Goal: Information Seeking & Learning: Learn about a topic

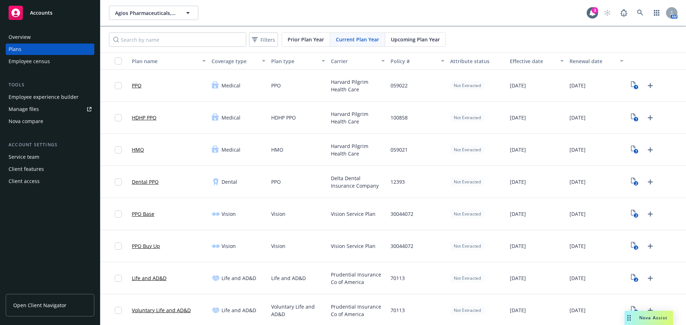
click at [635, 316] on div "Nova Assist" at bounding box center [653, 318] width 40 height 6
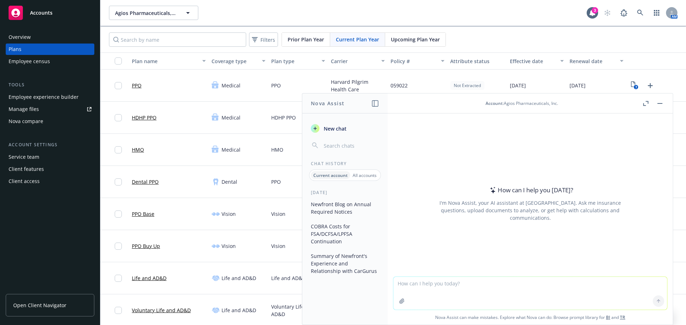
click at [468, 284] on textarea at bounding box center [530, 293] width 274 height 33
type textarea "w"
type textarea "what does brightline do for bcbs of ma"
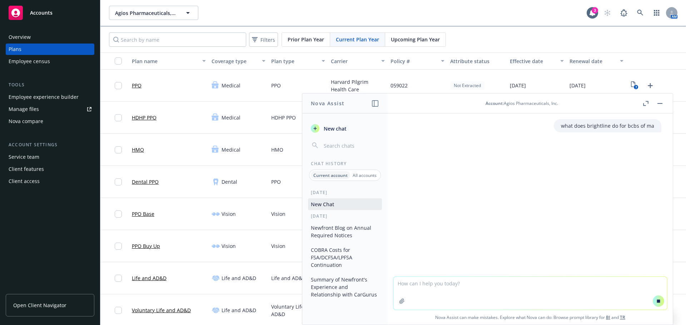
click at [544, 99] on header "Account : Agios Pharmaceuticals, Inc." at bounding box center [530, 104] width 285 height 20
click at [565, 106] on div "Account : Agios Pharmaceuticals, Inc." at bounding box center [521, 103] width 239 height 6
click at [508, 105] on div "Account : Agios Pharmaceuticals, Inc." at bounding box center [521, 103] width 73 height 6
click at [508, 103] on div "Account : Agios Pharmaceuticals, Inc." at bounding box center [521, 103] width 73 height 6
click at [523, 105] on div "Account : Agios Pharmaceuticals, Inc." at bounding box center [521, 103] width 73 height 6
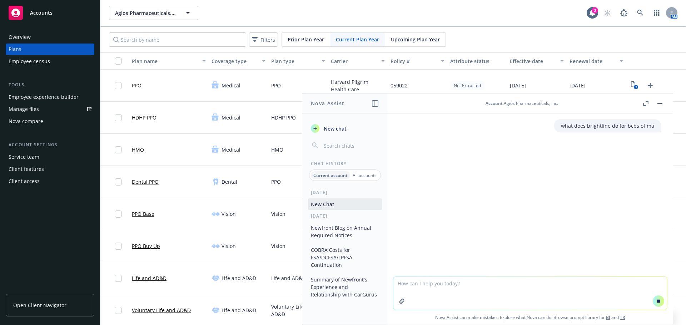
click at [486, 103] on span "Account" at bounding box center [493, 103] width 17 height 6
click at [590, 14] on icon at bounding box center [592, 12] width 7 height 7
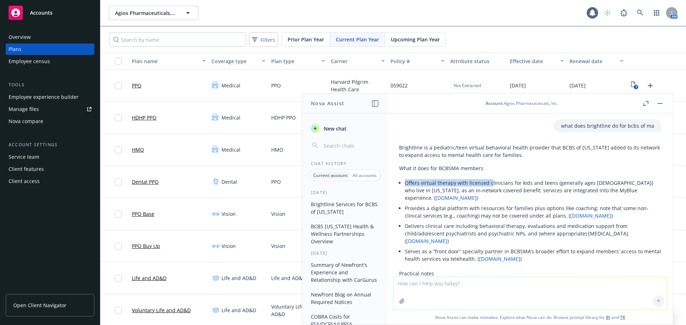
drag, startPoint x: 405, startPoint y: 183, endPoint x: 489, endPoint y: 180, distance: 84.0
click at [489, 180] on li "Offers virtual therapy with licensed clinicians for kids and teens (generally a…" at bounding box center [533, 190] width 256 height 25
click at [497, 212] on li "Provides a digital platform with resources for families plus options like coach…" at bounding box center [533, 212] width 256 height 18
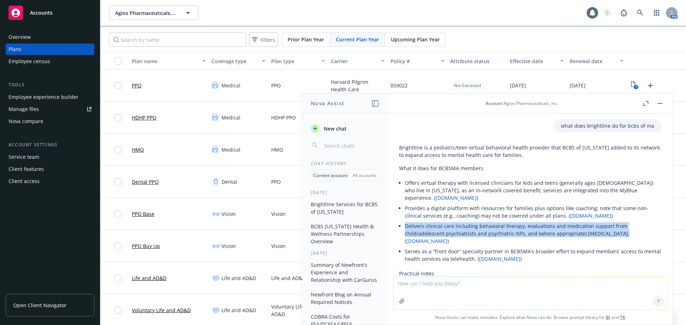
drag, startPoint x: 405, startPoint y: 226, endPoint x: 619, endPoint y: 235, distance: 214.2
click at [619, 235] on li "Delivers clinical care including behavioral therapy, evaluations and medication…" at bounding box center [533, 233] width 256 height 25
copy li "Delivers clinical care including behavioral therapy, evaluations and medication…"
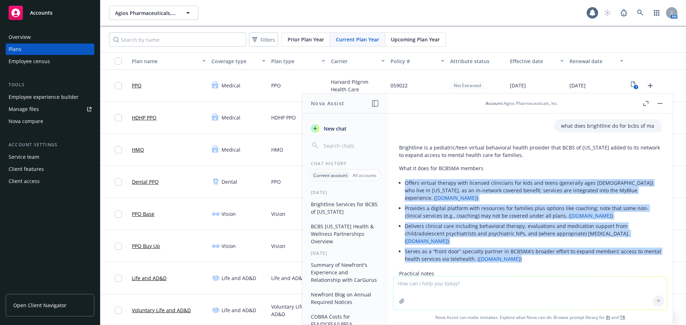
drag, startPoint x: 406, startPoint y: 183, endPoint x: 617, endPoint y: 259, distance: 223.9
click at [617, 259] on ul "Offers virtual therapy with licensed clinicians for kids and teens (generally a…" at bounding box center [533, 221] width 256 height 86
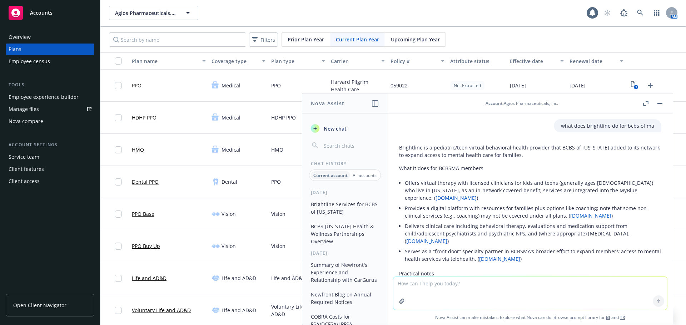
click at [553, 293] on textarea at bounding box center [530, 293] width 274 height 33
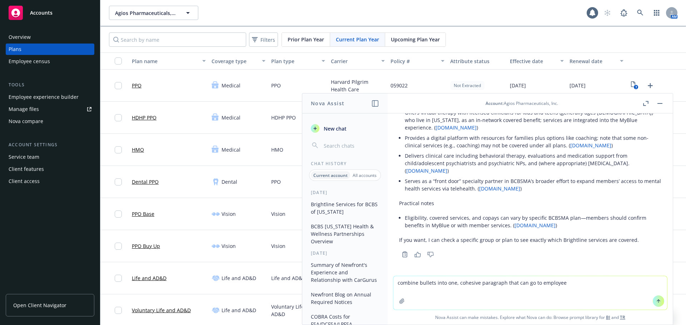
type textarea "combine bullets into one, cohesive paragraph that can go to employees"
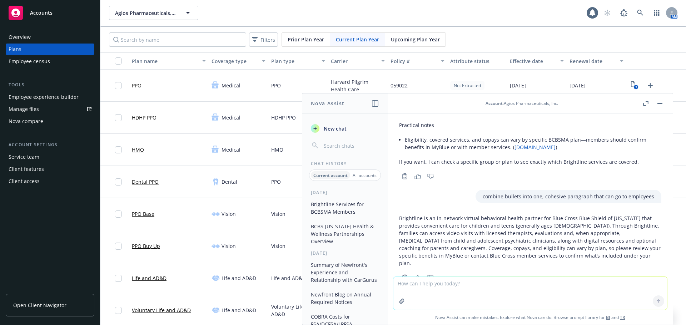
scroll to position [164, 0]
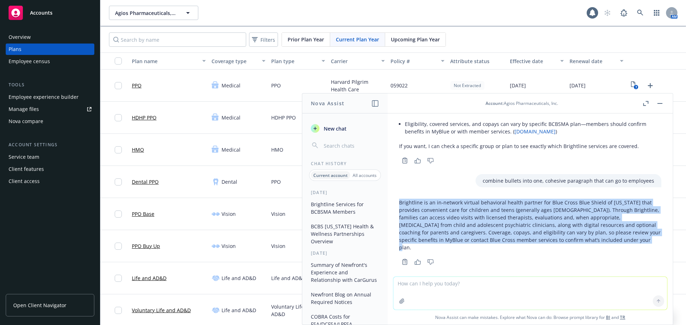
drag, startPoint x: 399, startPoint y: 200, endPoint x: 647, endPoint y: 244, distance: 250.9
click at [647, 244] on p "Brightline is an in‑network virtual behavioral health partner for Blue Cross Bl…" at bounding box center [530, 225] width 262 height 53
copy p "Brightline is an in‑network virtual behavioral health partner for Blue Cross Bl…"
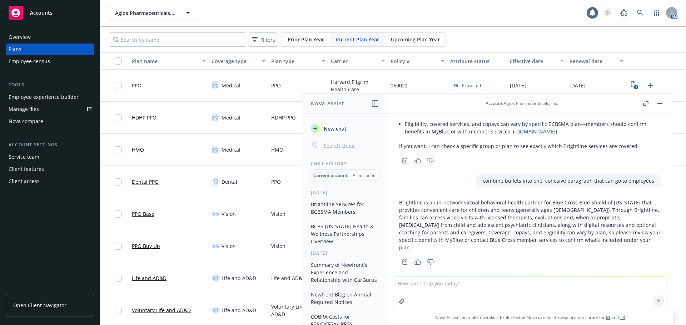
click at [502, 279] on textarea at bounding box center [530, 293] width 274 height 33
type textarea "do the same for hinge health services for bcbs of ma"
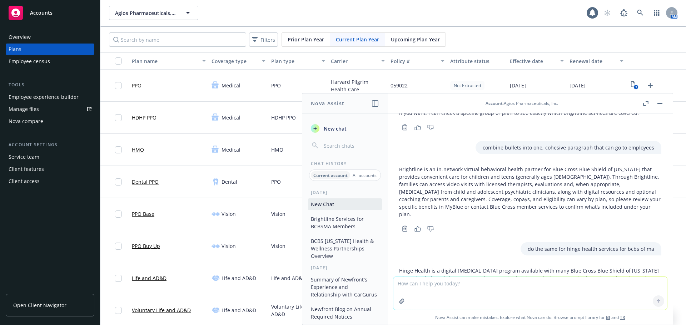
scroll to position [288, 0]
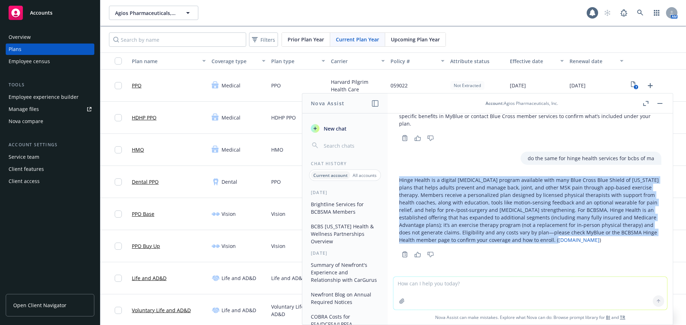
drag, startPoint x: 399, startPoint y: 173, endPoint x: 617, endPoint y: 235, distance: 226.1
click at [617, 235] on p "Hinge Health is a digital [MEDICAL_DATA] program available with many Blue Cross…" at bounding box center [530, 210] width 262 height 68
copy p "Hinge Health is a digital [MEDICAL_DATA] program available with many Blue Cross…"
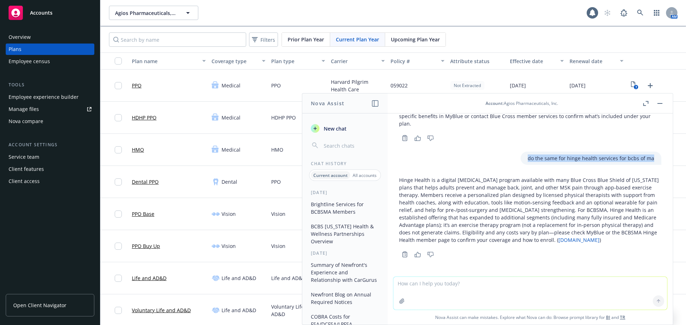
drag, startPoint x: 521, startPoint y: 151, endPoint x: 671, endPoint y: 159, distance: 150.2
click at [671, 159] on div "what does brightline do for bcbs of ma Brightline is a pediatric/teen virtual b…" at bounding box center [530, 219] width 285 height 211
copy p "do the same for hinge health services for bcbs of ma"
click at [410, 289] on textarea at bounding box center [530, 293] width 274 height 33
paste textarea "do the same for hinge health services for bcbs of ma"
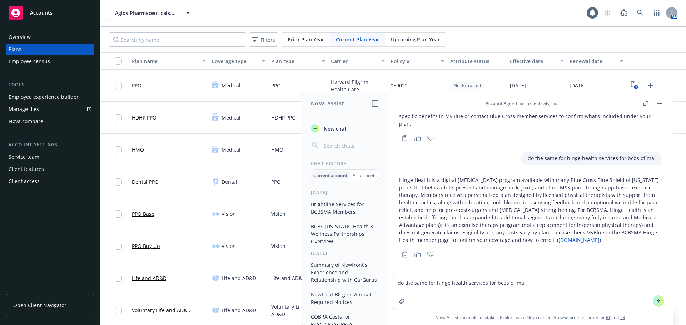
drag, startPoint x: 433, startPoint y: 283, endPoint x: 461, endPoint y: 285, distance: 28.3
click at [461, 285] on textarea "do the same for hinge health services for bcbs of ma" at bounding box center [530, 293] width 274 height 34
type textarea "do the same for ovia services for bcbs of ma"
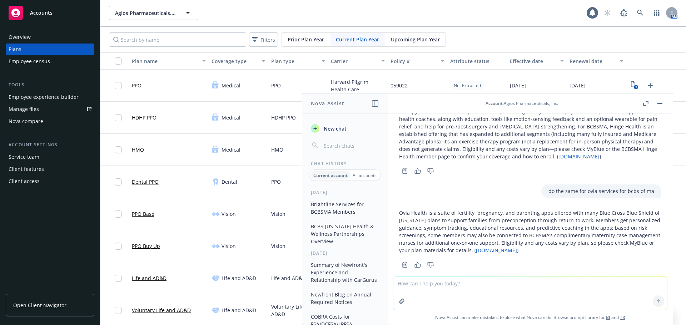
scroll to position [382, 0]
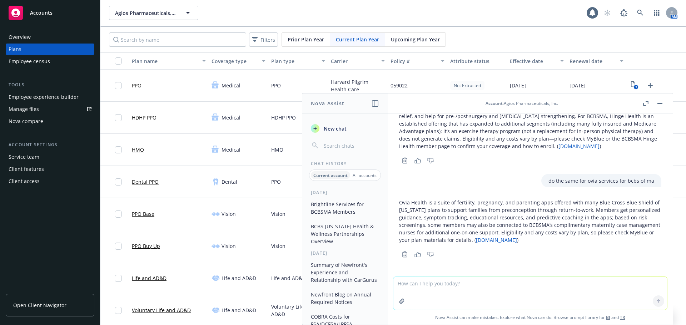
click at [517, 241] on link "[DOMAIN_NAME]" at bounding box center [496, 240] width 41 height 7
drag, startPoint x: 399, startPoint y: 204, endPoint x: 510, endPoint y: 240, distance: 116.9
click at [510, 240] on div "Ovia Health is a suite of fertility, pregnancy, and parenting apps offered with…" at bounding box center [530, 228] width 274 height 64
copy p "Ovia Health is a suite of fertility, pregnancy, and parenting apps offered with…"
click at [468, 281] on textarea at bounding box center [530, 293] width 274 height 33
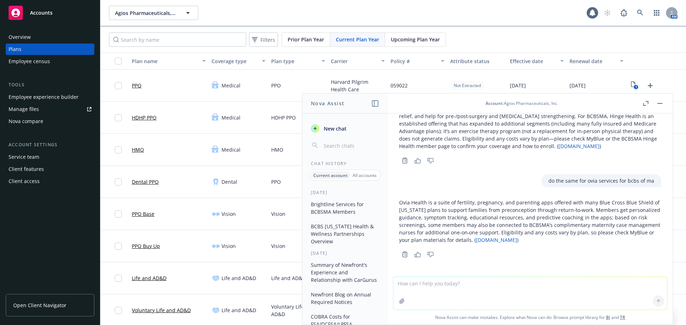
click at [584, 184] on p "do the same for ovia services for bcbs of ma" at bounding box center [601, 181] width 106 height 8
drag, startPoint x: 540, startPoint y: 182, endPoint x: 655, endPoint y: 188, distance: 115.2
click at [655, 188] on div "what does brightline do for bcbs of ma Brightline is a pediatric/teen virtual b…" at bounding box center [530, 195] width 285 height 163
copy p "do the same for ovia services for bcbs of ma"
click at [466, 288] on textarea at bounding box center [530, 293] width 274 height 33
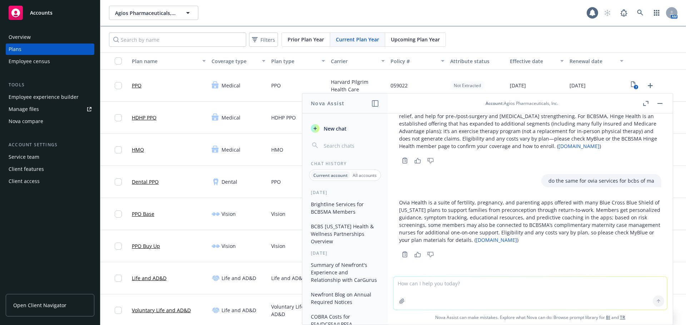
paste textarea "do the same for ovia services for bcbs of ma"
drag, startPoint x: 433, startPoint y: 284, endPoint x: 443, endPoint y: 285, distance: 10.8
click at [443, 285] on textarea "do the same for ovia services for bcbs of ma" at bounding box center [530, 293] width 274 height 34
drag, startPoint x: 434, startPoint y: 285, endPoint x: 445, endPoint y: 285, distance: 11.4
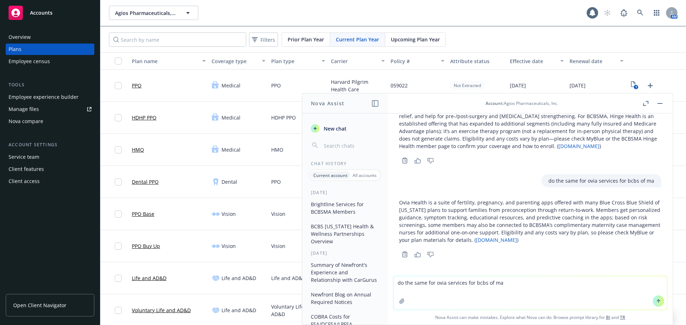
click at [445, 285] on textarea "do the same for ovia services for bcbs of ma" at bounding box center [530, 293] width 274 height 34
type textarea "do the same for 2nd MD services for bcbs of ma"
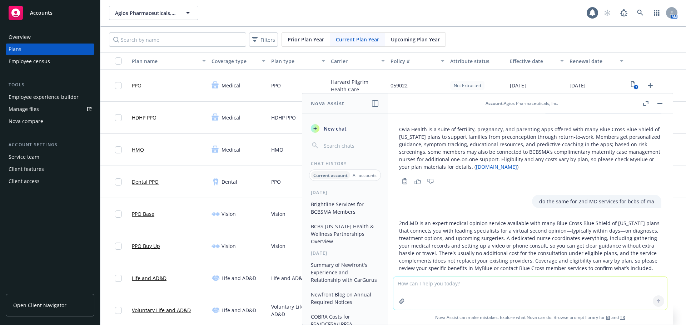
scroll to position [491, 0]
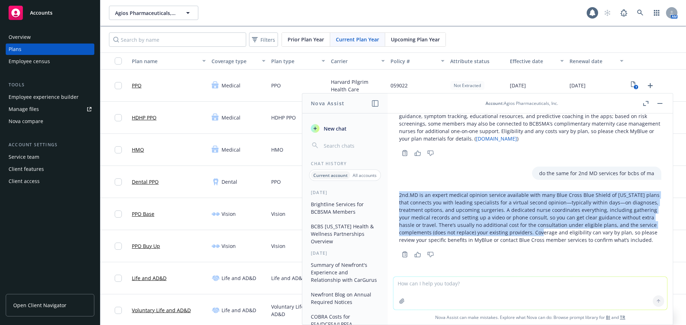
drag, startPoint x: 400, startPoint y: 188, endPoint x: 568, endPoint y: 224, distance: 171.4
click at [568, 224] on p "2nd.MD is an expert medical opinion service available with many Blue Cross Blue…" at bounding box center [530, 217] width 262 height 53
copy p "2nd.MD is an expert medical opinion service available with many Blue Cross Blue…"
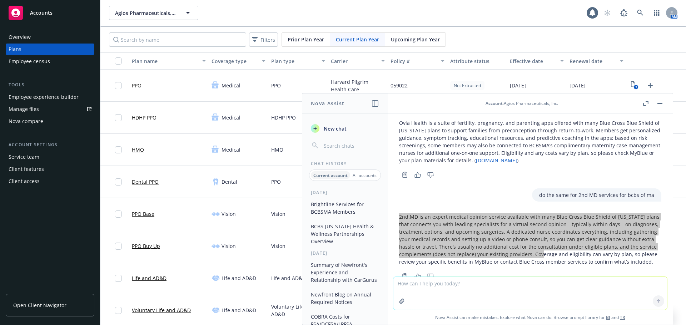
scroll to position [455, 0]
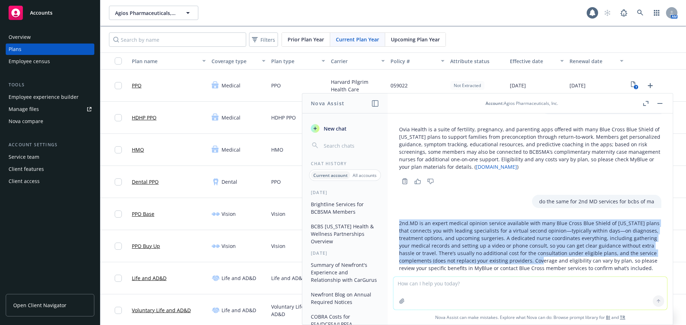
click at [517, 168] on link "[DOMAIN_NAME]" at bounding box center [496, 167] width 41 height 7
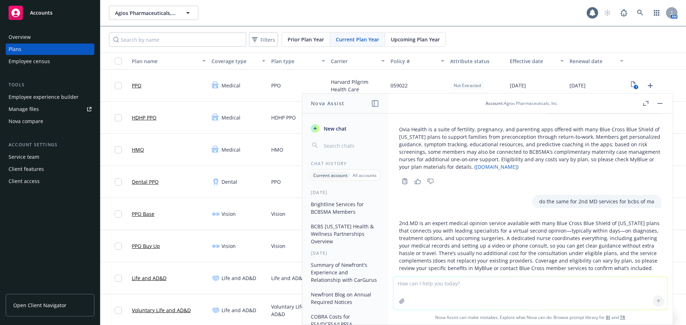
click at [443, 287] on textarea at bounding box center [530, 293] width 274 height 33
type textarea "do the same for livongo and omada services for bcbs of ma"
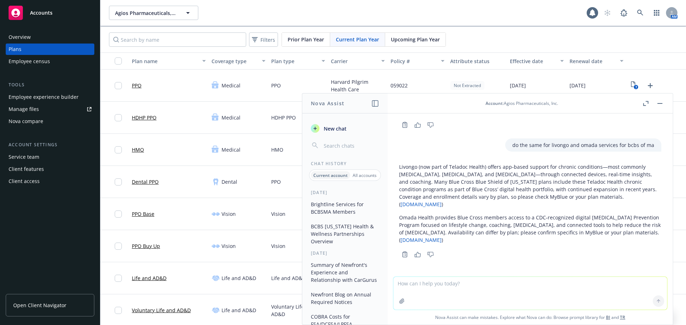
scroll to position [621, 0]
click at [495, 280] on textarea at bounding box center [530, 293] width 274 height 33
drag, startPoint x: 435, startPoint y: 288, endPoint x: 423, endPoint y: 288, distance: 12.1
click at [435, 288] on textarea "is" at bounding box center [530, 293] width 274 height 34
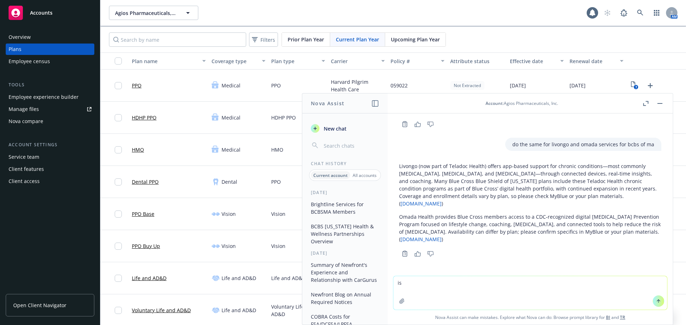
drag, startPoint x: 407, startPoint y: 286, endPoint x: 385, endPoint y: 284, distance: 22.0
click at [387, 284] on div "Nova Assist New chat Chat History Current account All accounts [DATE] Brightlin…" at bounding box center [530, 209] width 286 height 232
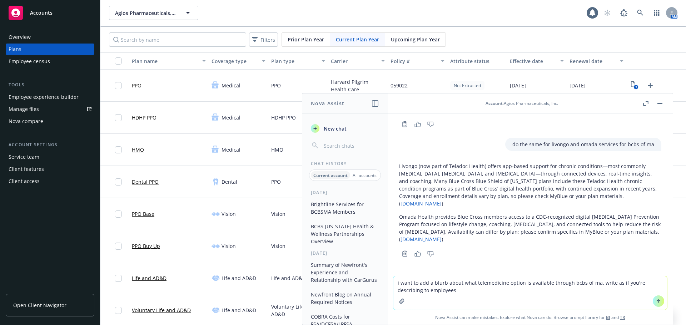
type textarea "i want to add a blurb about what telemedicine option is available through bcbs …"
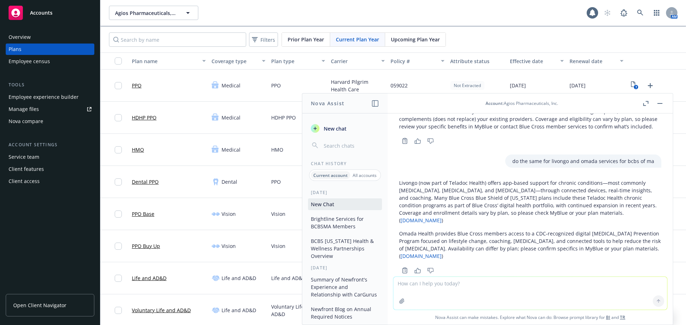
scroll to position [722, 0]
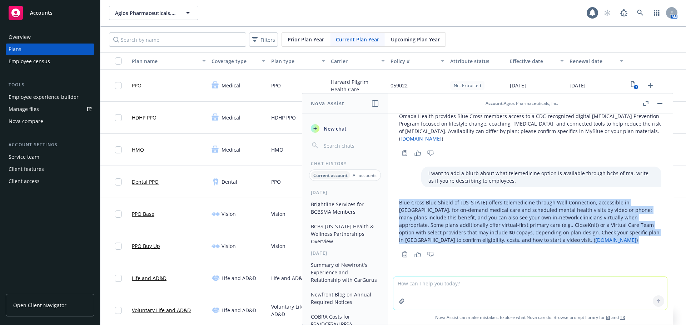
drag, startPoint x: 399, startPoint y: 204, endPoint x: 612, endPoint y: 254, distance: 218.1
click at [612, 254] on div "Blue Cross Blue Shield of [US_STATE] offers telemedicine through Well Connectio…" at bounding box center [530, 228] width 262 height 64
copy div "Blue Cross Blue Shield of [US_STATE] offers telemedicine through Well Connectio…"
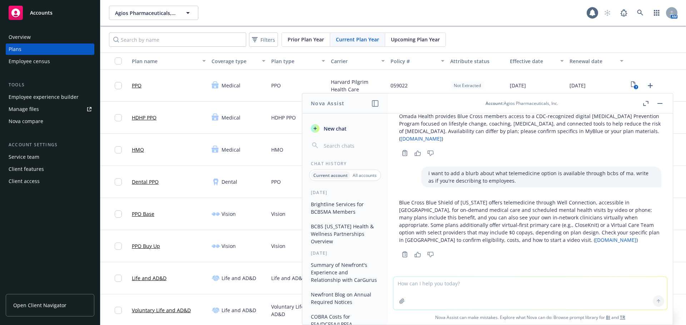
click at [428, 289] on textarea at bounding box center [530, 293] width 274 height 33
type textarea "describe in more detail the types of services offered."
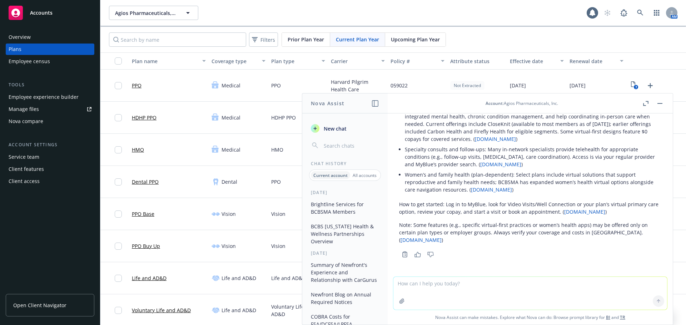
scroll to position [947, 0]
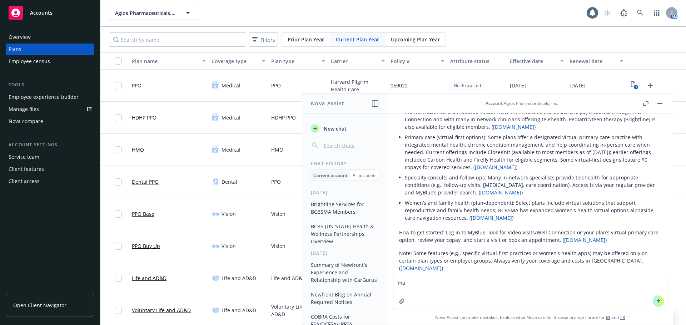
type textarea "m"
type textarea "condense and make two paragraphs"
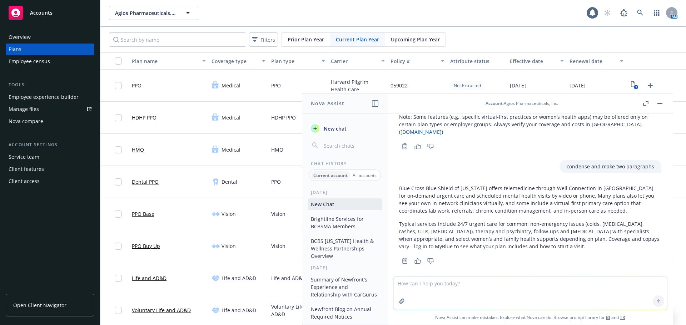
scroll to position [1097, 0]
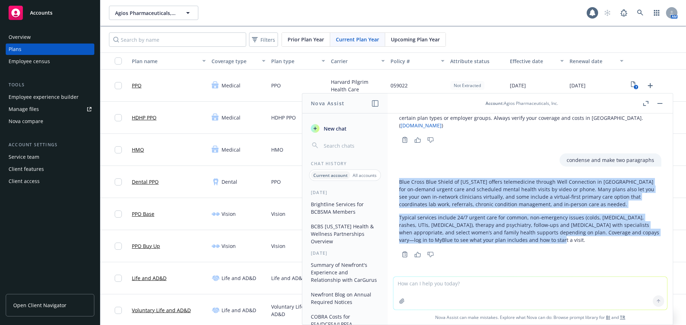
drag, startPoint x: 399, startPoint y: 182, endPoint x: 553, endPoint y: 242, distance: 165.0
click at [553, 242] on div "Blue Cross Blue Shield of [US_STATE] offers telemedicine through Well Connectio…" at bounding box center [530, 210] width 262 height 71
copy div "Blue Cross Blue Shield of [US_STATE] offers telemedicine through Well Connectio…"
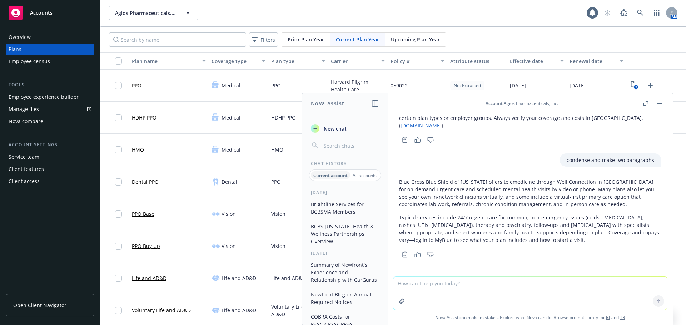
click at [439, 284] on textarea at bounding box center [530, 293] width 274 height 33
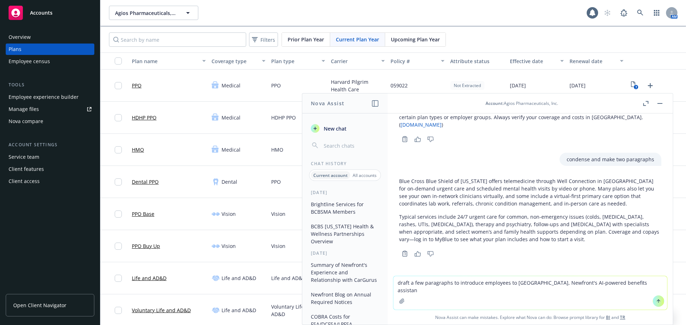
type textarea "draft a few paragraphs to introduce employees to [GEOGRAPHIC_DATA], Newfront's …"
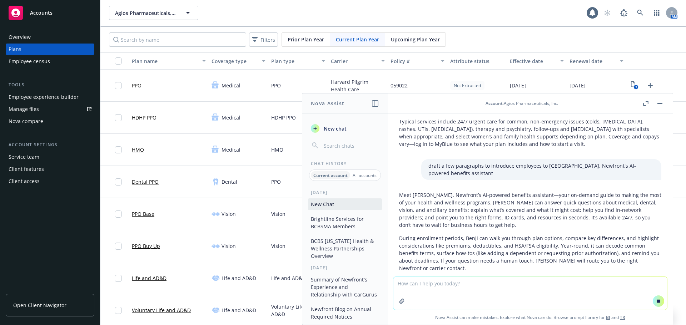
scroll to position [1270, 0]
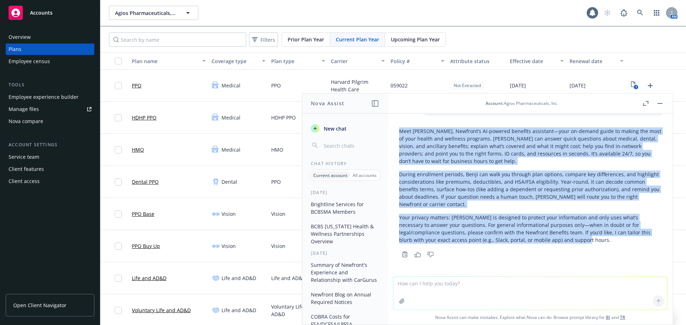
drag, startPoint x: 400, startPoint y: 133, endPoint x: 590, endPoint y: 245, distance: 221.0
click at [590, 245] on div "Meet [PERSON_NAME], Newfront’s AI-powered benefits assistant—your on-demand gui…" at bounding box center [530, 186] width 262 height 122
copy div "Lore Ipsum, Dolorsit’a CO-adipisc elitsedd eiusmodte—inci ut-labore etdol ma al…"
click at [432, 290] on textarea at bounding box center [530, 293] width 274 height 33
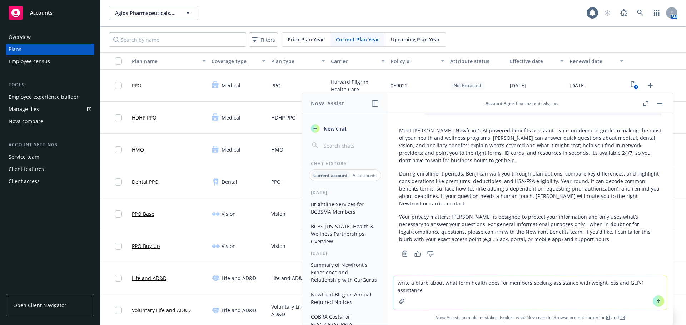
type textarea "write a blurb about what form health does for members seeking assistance with w…"
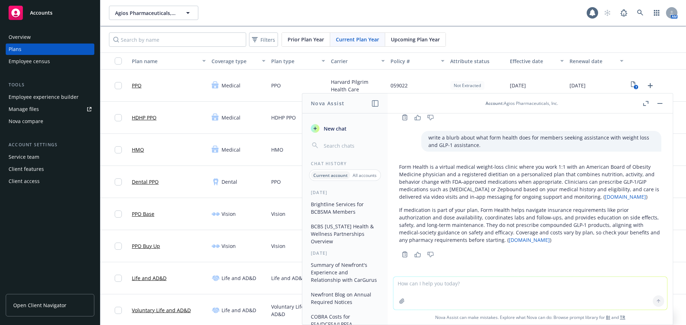
scroll to position [1407, 0]
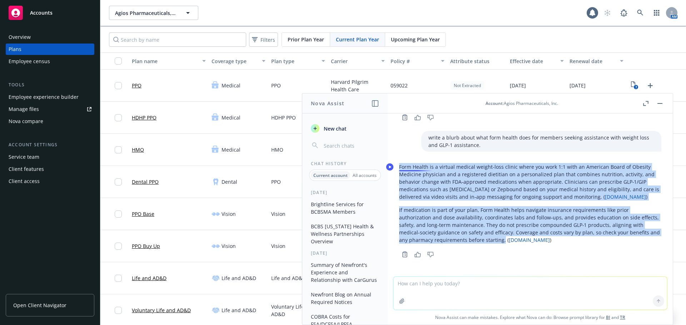
drag, startPoint x: 513, startPoint y: 240, endPoint x: 400, endPoint y: 166, distance: 135.1
click at [400, 166] on div "Form Health is a virtual medical weight-loss clinic where you work 1:1 with an …" at bounding box center [530, 203] width 262 height 86
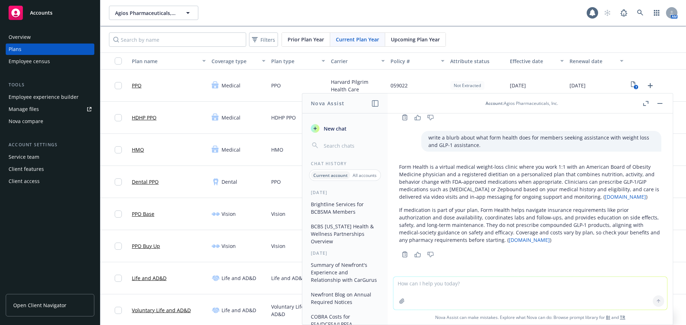
click at [449, 289] on textarea at bounding box center [530, 293] width 274 height 33
type textarea "do the same for [PERSON_NAME] Direct Connect"
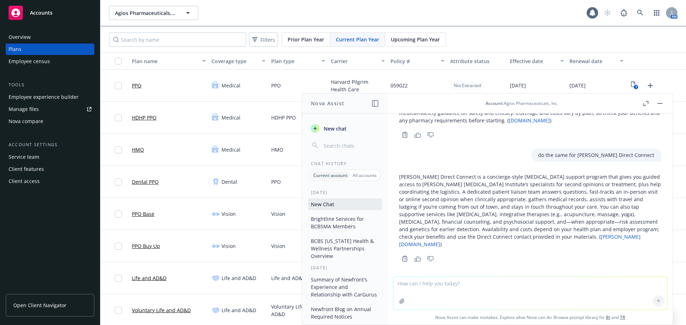
scroll to position [1524, 0]
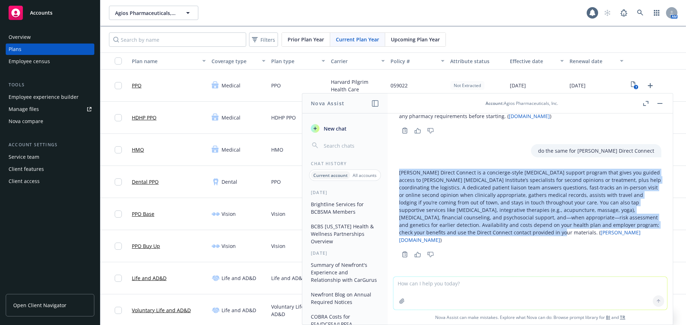
drag, startPoint x: 400, startPoint y: 179, endPoint x: 544, endPoint y: 244, distance: 158.3
click at [544, 244] on div "[PERSON_NAME] Direct Connect is a concierge-style [MEDICAL_DATA] support progra…" at bounding box center [530, 206] width 262 height 81
